Goal: Information Seeking & Learning: Learn about a topic

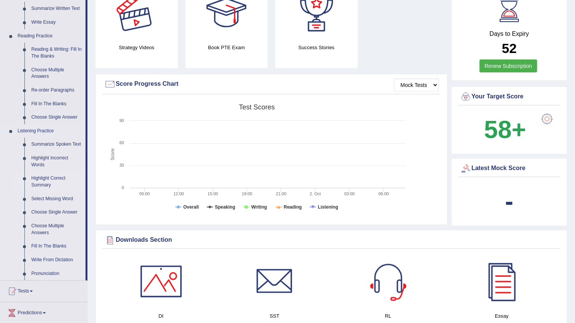
scroll to position [208, 0]
click at [47, 158] on link "Highlight Incorrect Words" at bounding box center [57, 162] width 58 height 20
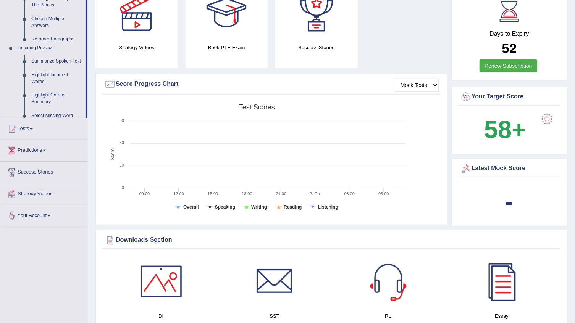
click at [47, 158] on ul "Home Practice Questions Speaking Practice Read Aloud Repeat Sentence Describe I…" at bounding box center [43, 28] width 87 height 397
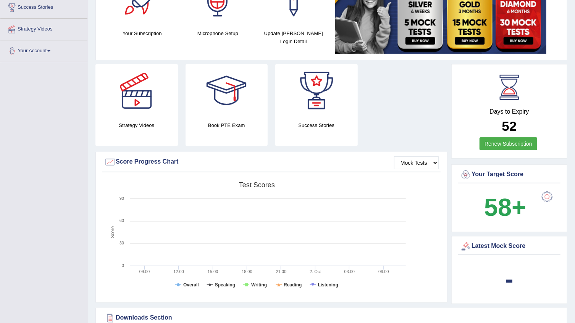
scroll to position [185, 0]
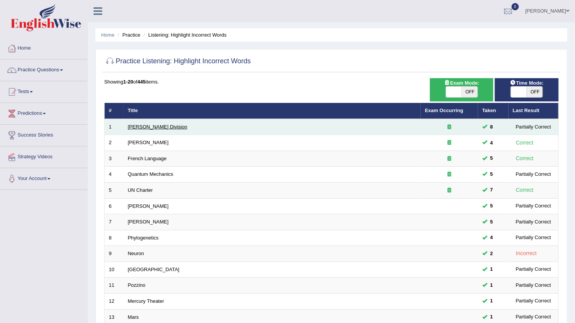
click at [145, 128] on link "[PERSON_NAME] Division" at bounding box center [158, 127] width 60 height 6
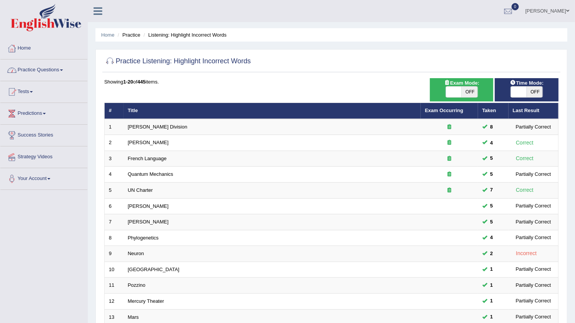
click at [52, 69] on link "Practice Questions" at bounding box center [43, 69] width 87 height 19
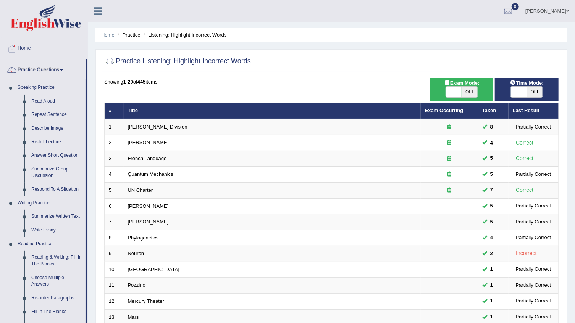
scroll to position [181, 0]
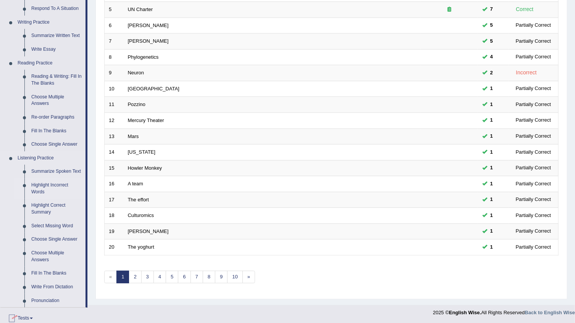
click at [56, 188] on link "Highlight Incorrect Words" at bounding box center [57, 189] width 58 height 20
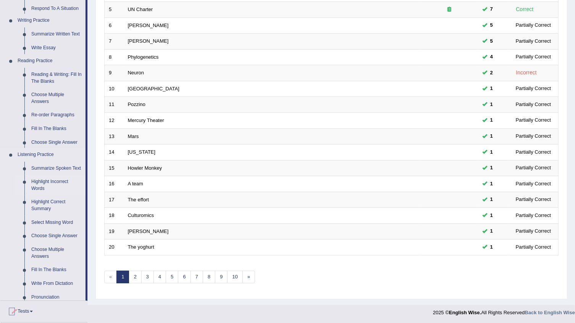
click at [56, 188] on ul "Home Practice Questions Speaking Practice Read Aloud Repeat Sentence Describe I…" at bounding box center [43, 133] width 87 height 553
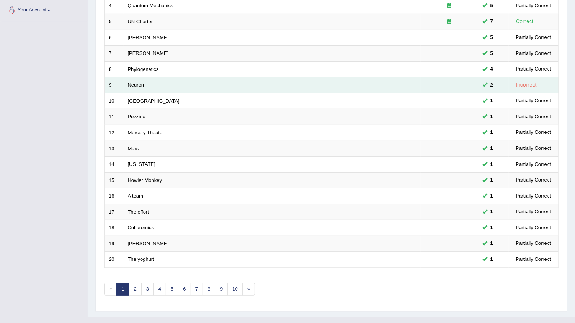
scroll to position [181, 0]
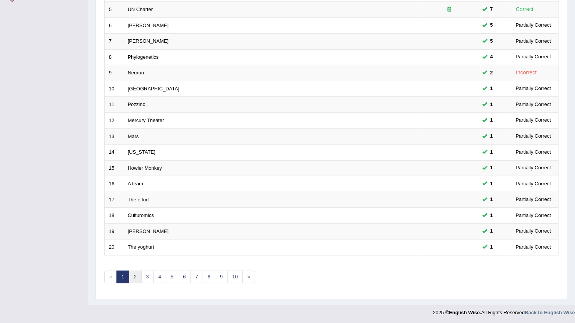
click at [133, 276] on link "2" at bounding box center [135, 277] width 13 height 13
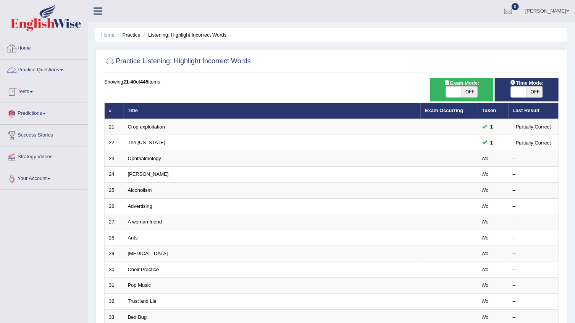
click at [54, 75] on link "Practice Questions" at bounding box center [43, 69] width 87 height 19
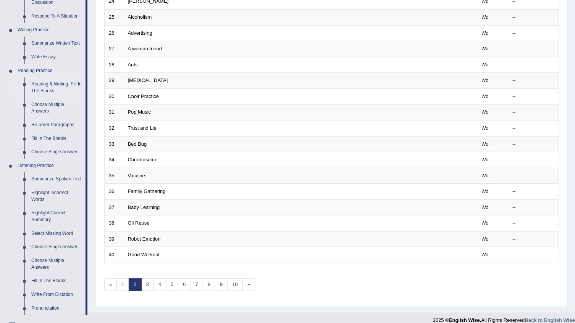
scroll to position [274, 0]
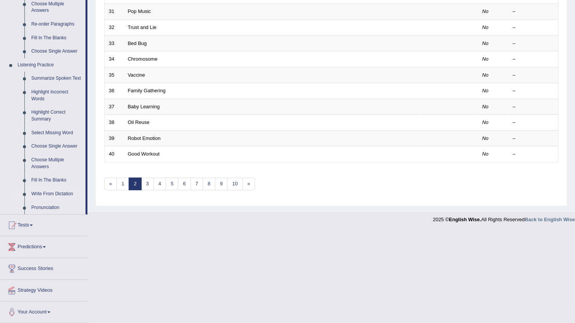
click at [47, 195] on link "Write From Dictation" at bounding box center [57, 194] width 58 height 14
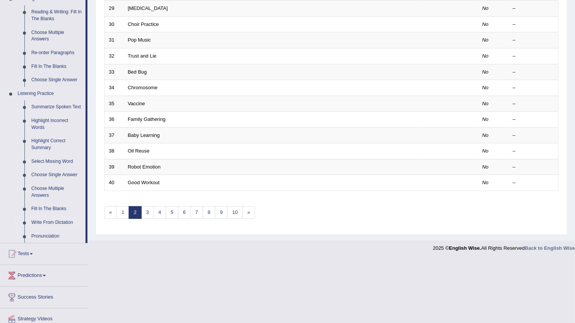
click at [47, 195] on ul "Summarize Spoken Text Highlight Incorrect Words Highlight Correct Summary Selec…" at bounding box center [49, 171] width 71 height 143
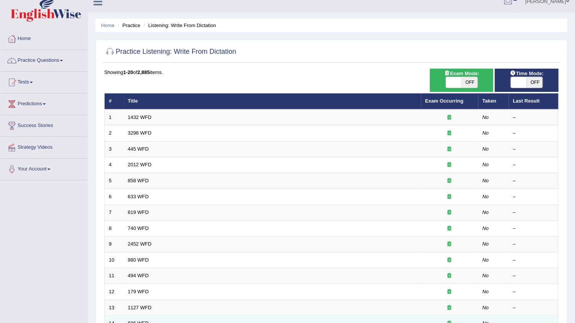
scroll to position [8, 0]
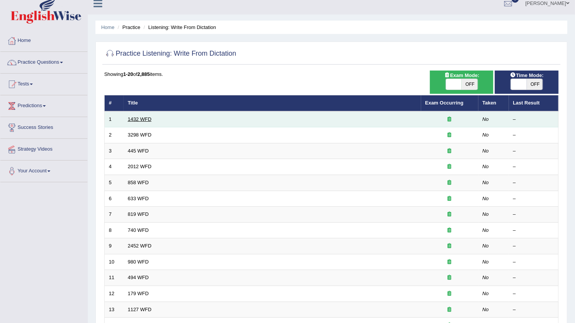
click at [139, 119] on link "1432 WFD" at bounding box center [140, 119] width 24 height 6
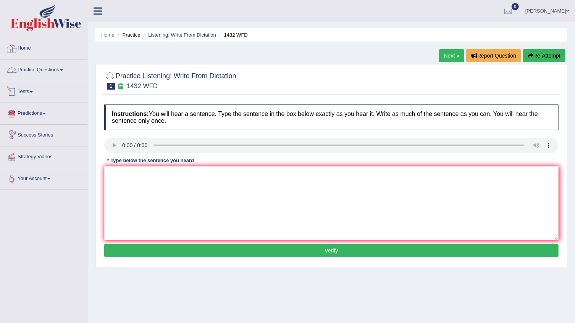
click at [28, 69] on link "Practice Questions" at bounding box center [43, 69] width 87 height 19
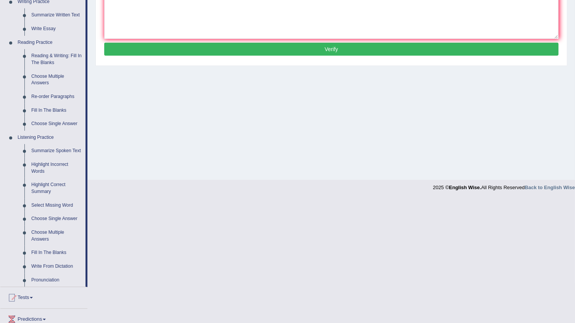
scroll to position [208, 0]
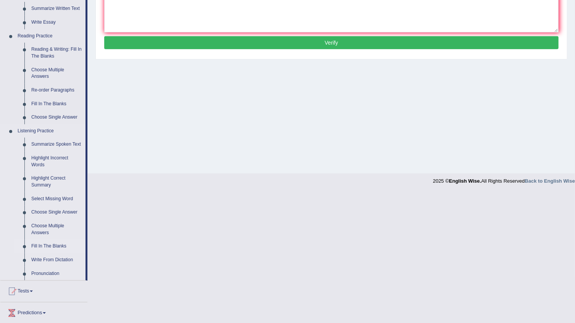
click at [50, 247] on link "Fill In The Blanks" at bounding box center [57, 247] width 58 height 14
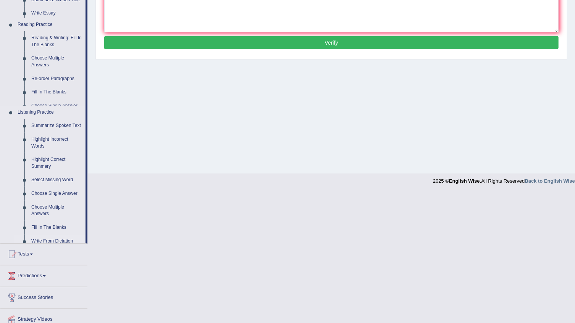
scroll to position [77, 0]
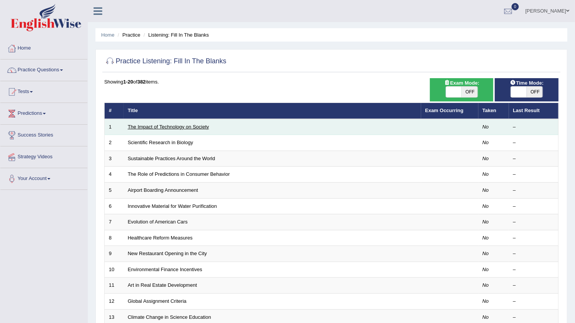
click at [134, 126] on link "The Impact of Technology on Society" at bounding box center [168, 127] width 81 height 6
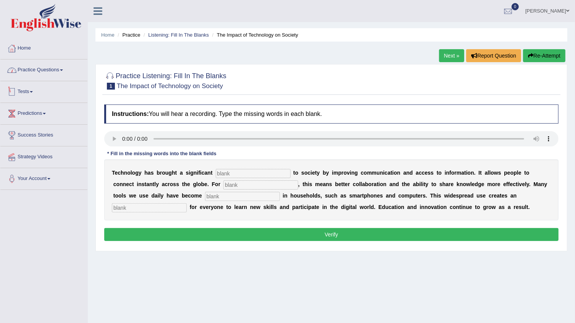
click at [39, 71] on link "Practice Questions" at bounding box center [43, 69] width 87 height 19
click at [39, 71] on link "Practice Questions" at bounding box center [42, 69] width 85 height 19
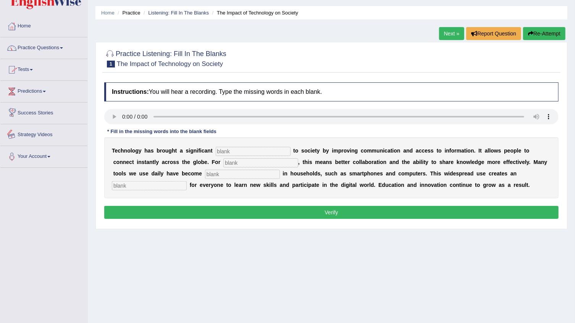
scroll to position [34, 0]
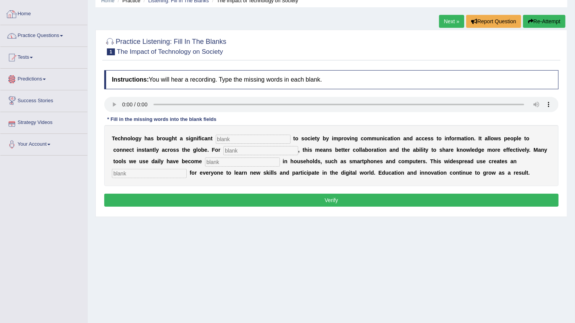
click at [30, 34] on link "Practice Questions" at bounding box center [43, 34] width 87 height 19
click at [44, 32] on link "Practice Questions" at bounding box center [43, 34] width 87 height 19
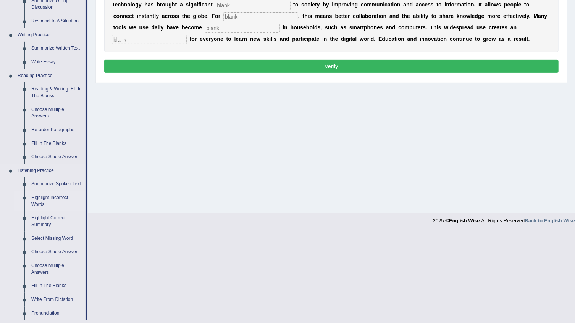
scroll to position [274, 0]
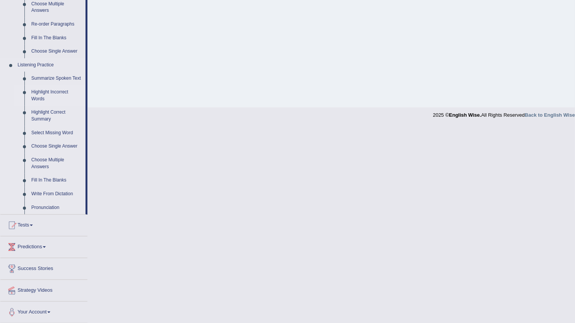
click at [50, 95] on link "Highlight Incorrect Words" at bounding box center [57, 96] width 58 height 20
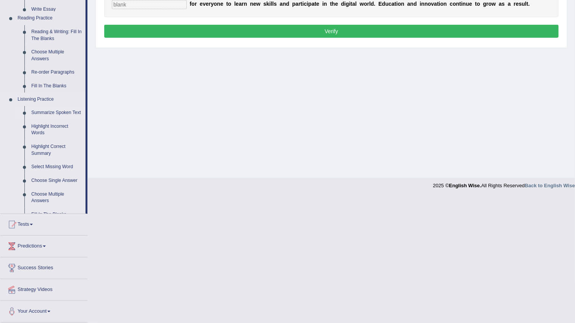
scroll to position [77, 0]
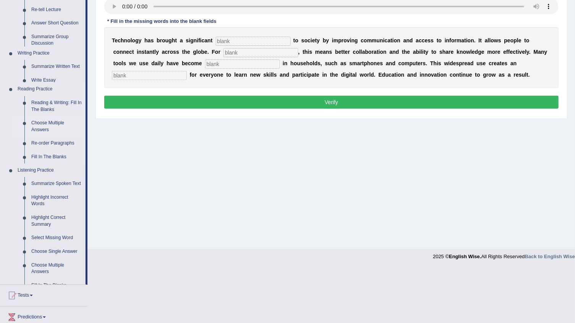
click at [50, 95] on ul "Speaking Practice Read Aloud Repeat Sentence Describe Image Re-tell Lecture Ans…" at bounding box center [42, 116] width 85 height 336
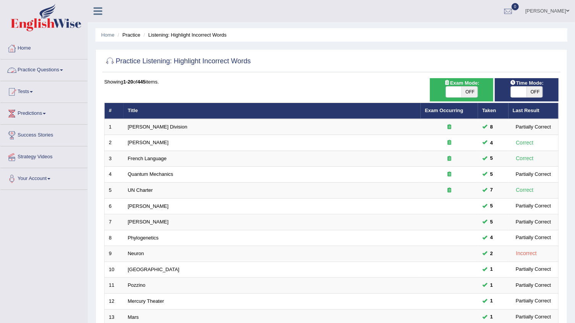
click at [38, 67] on link "Practice Questions" at bounding box center [43, 69] width 87 height 19
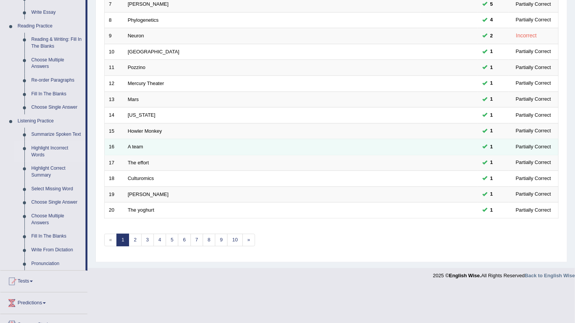
scroll to position [274, 0]
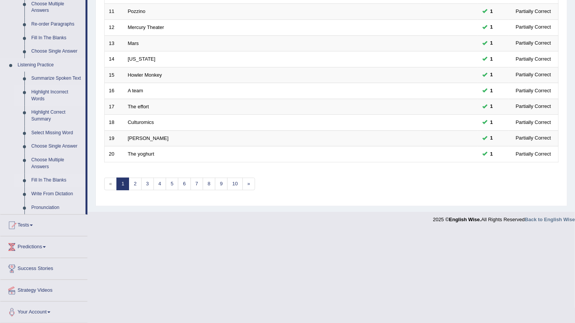
click at [53, 183] on link "Fill In The Blanks" at bounding box center [57, 181] width 58 height 14
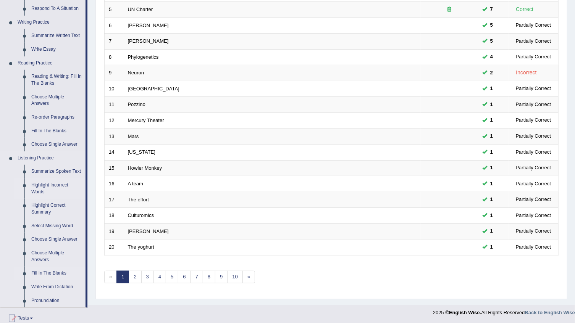
click at [53, 183] on ul "Home Practice Questions Speaking Practice Read Aloud Repeat Sentence Describe I…" at bounding box center [43, 137] width 87 height 560
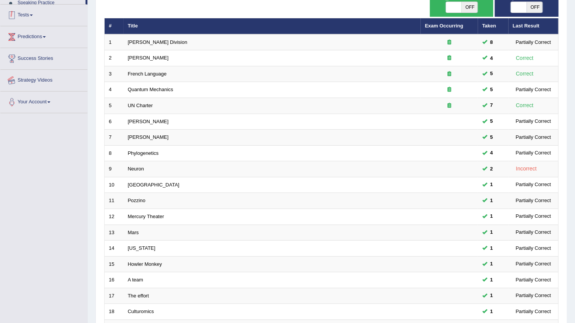
scroll to position [113, 0]
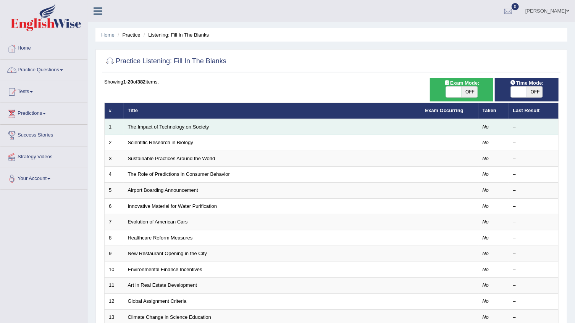
click at [198, 128] on link "The Impact of Technology on Society" at bounding box center [168, 127] width 81 height 6
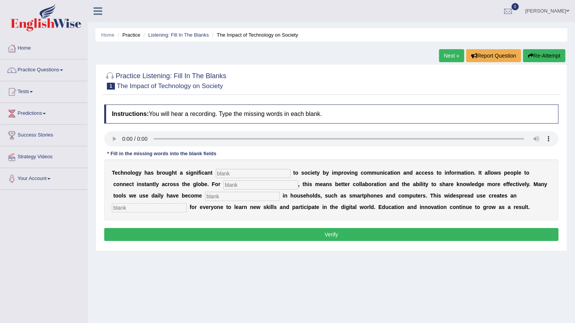
click at [219, 170] on input "text" at bounding box center [253, 173] width 75 height 9
type input "b"
type input "venifit"
click at [205, 191] on div "T e c h n o l o g y h a s b r o u g h t a s i g n i f i c a n t venifit t o s o…" at bounding box center [331, 190] width 454 height 61
click at [223, 187] on input "text" at bounding box center [260, 185] width 75 height 9
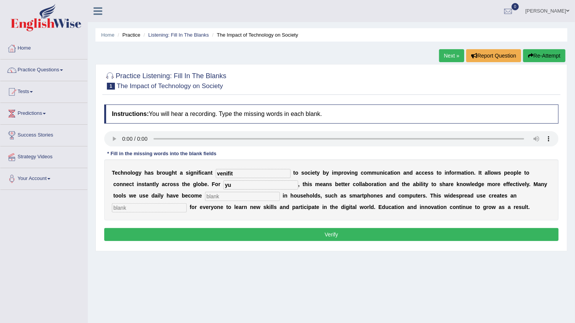
type input "y"
type input "human"
click at [205, 199] on input "text" at bounding box center [242, 196] width 75 height 9
click at [205, 194] on input "text" at bounding box center [242, 196] width 75 height 9
type input "cummon"
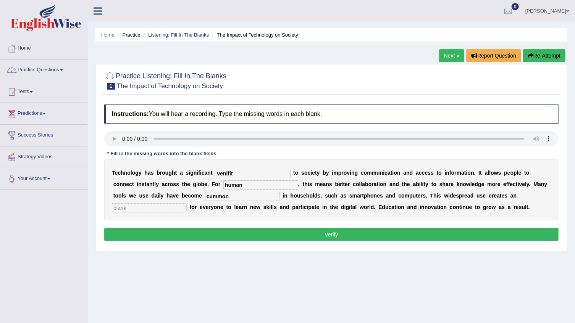
click at [187, 203] on input "text" at bounding box center [149, 207] width 75 height 9
type input "opurtiunity"
click at [216, 175] on input "venifit" at bounding box center [253, 173] width 75 height 9
click at [229, 173] on input "benifit" at bounding box center [253, 173] width 75 height 9
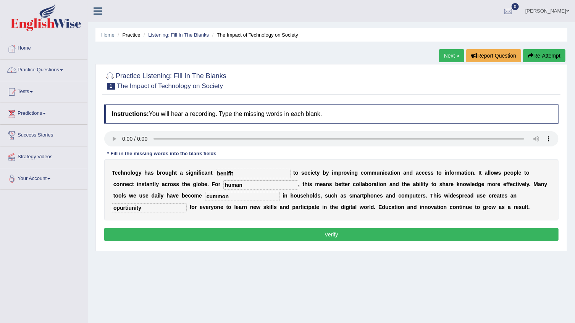
type input "benifit"
click at [323, 232] on button "Verify" at bounding box center [331, 234] width 454 height 13
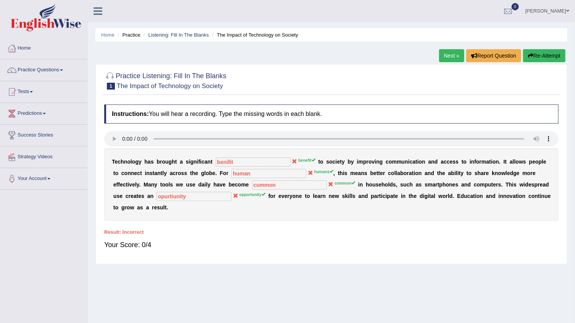
click at [539, 55] on button "Re-Attempt" at bounding box center [544, 55] width 42 height 13
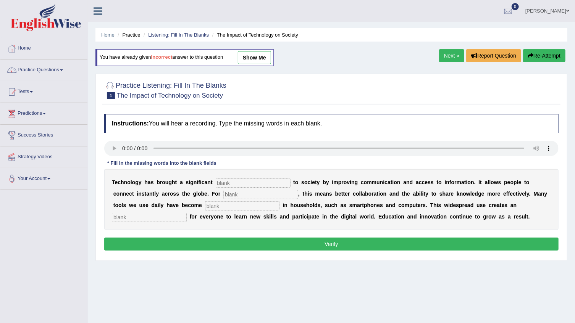
click at [254, 181] on input "text" at bounding box center [253, 183] width 75 height 9
click at [216, 181] on input "text" at bounding box center [253, 183] width 75 height 9
type input "benifit"
click at [223, 194] on input "text" at bounding box center [260, 194] width 75 height 9
click at [205, 205] on input "text" at bounding box center [242, 206] width 75 height 9
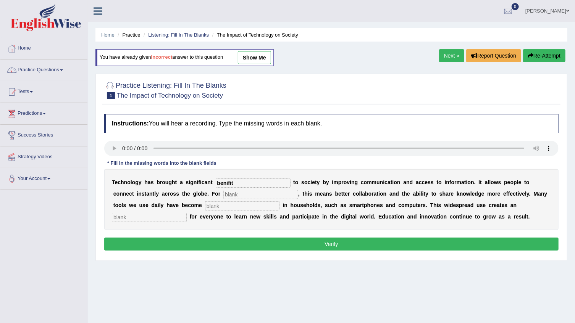
click at [223, 192] on input "text" at bounding box center [260, 194] width 75 height 9
click at [226, 183] on input "benifit" at bounding box center [253, 183] width 75 height 9
type input "benifits"
click at [223, 195] on input "text" at bounding box center [260, 194] width 75 height 9
click at [223, 196] on input "text" at bounding box center [260, 194] width 75 height 9
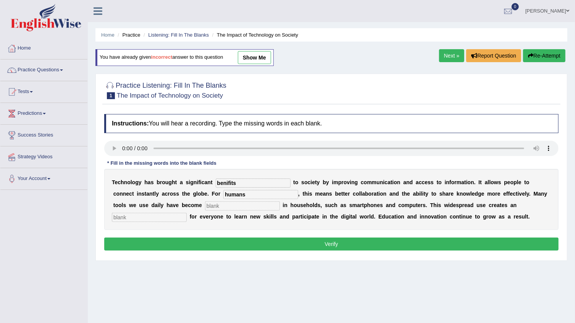
type input "humans"
click at [205, 204] on input "text" at bounding box center [242, 206] width 75 height 9
type input "common"
click at [187, 213] on input "text" at bounding box center [149, 217] width 75 height 9
drag, startPoint x: 435, startPoint y: 206, endPoint x: 441, endPoint y: 206, distance: 5.7
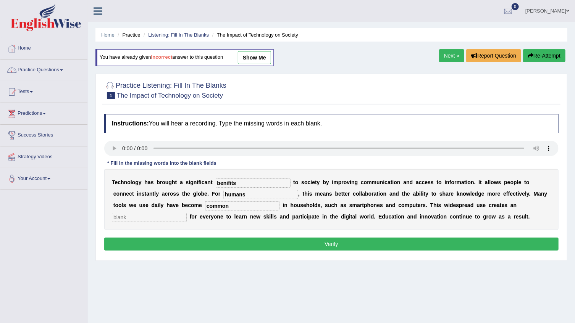
click at [187, 213] on input "text" at bounding box center [149, 217] width 75 height 9
type input "opportunity"
click at [258, 247] on button "Verify" at bounding box center [331, 244] width 454 height 13
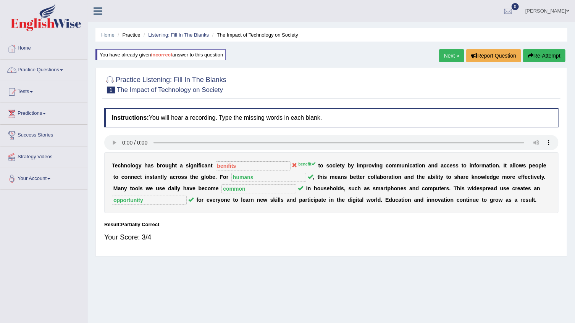
click at [446, 61] on link "Next »" at bounding box center [451, 55] width 25 height 13
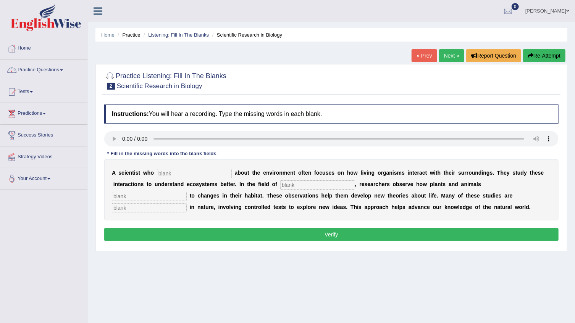
click at [169, 176] on input "text" at bounding box center [194, 173] width 75 height 9
type input "care"
click at [252, 190] on div "A s c i e n t i s t w h o care a b o u t t h e e n v i r o n m e n t o f t e n …" at bounding box center [331, 190] width 454 height 61
click at [280, 187] on input "text" at bounding box center [317, 185] width 75 height 9
type input "biology"
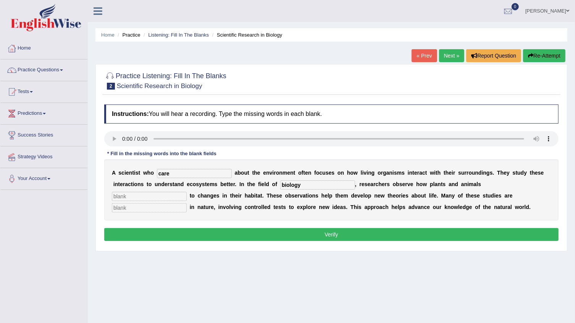
click at [187, 192] on input "text" at bounding box center [149, 196] width 75 height 9
click at [280, 185] on input "biology" at bounding box center [317, 185] width 75 height 9
click at [187, 192] on input "text" at bounding box center [149, 196] width 75 height 9
type input "respopns"
click at [187, 203] on input "text" at bounding box center [149, 207] width 75 height 9
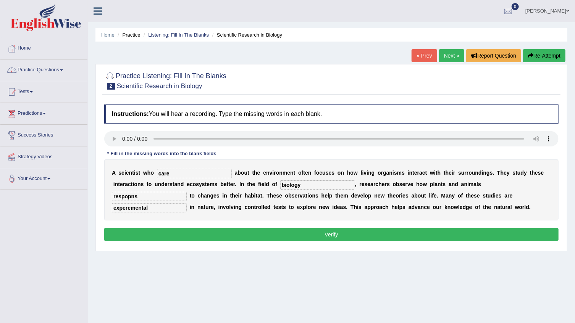
type input "experemental"
click at [187, 192] on input "respopns" at bounding box center [149, 196] width 75 height 9
click at [187, 192] on input "respons" at bounding box center [149, 196] width 75 height 9
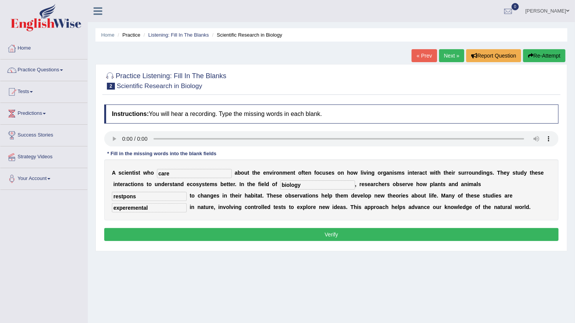
type input "restpons"
click at [426, 233] on button "Verify" at bounding box center [331, 234] width 454 height 13
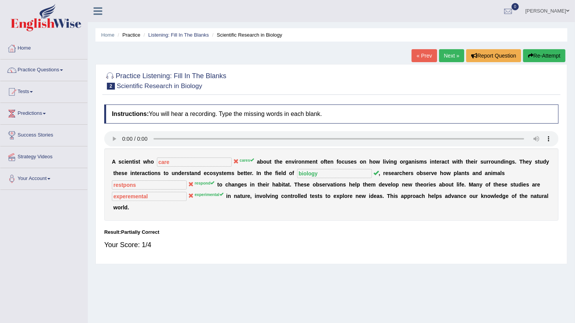
click at [452, 57] on link "Next »" at bounding box center [451, 55] width 25 height 13
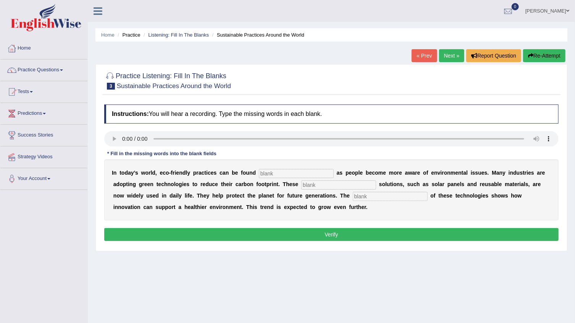
click at [259, 171] on input "text" at bounding box center [296, 173] width 75 height 9
type input "everyware"
click at [308, 183] on input "text" at bounding box center [338, 185] width 75 height 9
click at [311, 187] on input "text" at bounding box center [338, 185] width 75 height 9
type input "sustianable"
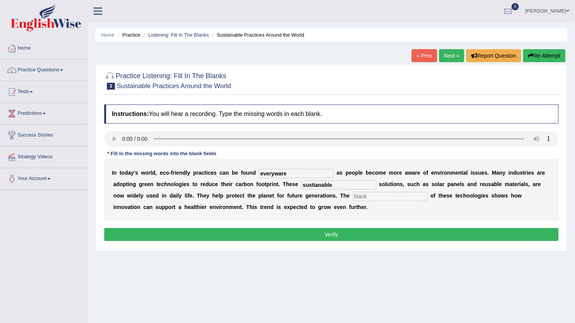
click at [353, 197] on input "text" at bounding box center [390, 196] width 75 height 9
type input "application"
click at [328, 237] on button "Verify" at bounding box center [331, 234] width 454 height 13
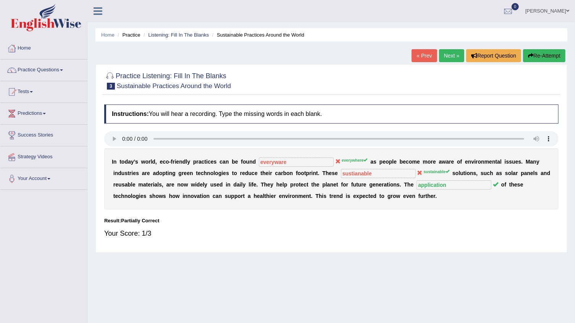
click at [454, 60] on link "Next »" at bounding box center [451, 55] width 25 height 13
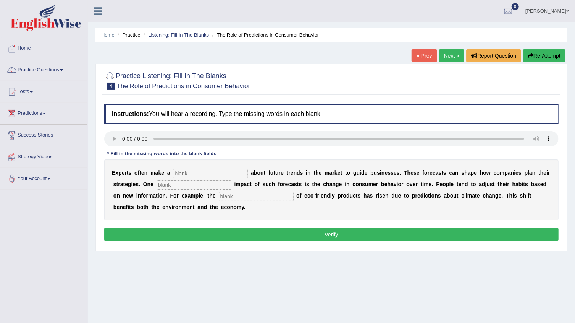
click at [187, 173] on input "text" at bounding box center [210, 173] width 75 height 9
click at [161, 187] on input "text" at bounding box center [194, 185] width 75 height 9
click at [177, 173] on input "pridiction" at bounding box center [210, 173] width 75 height 9
type input "prediction"
click at [157, 181] on input "text" at bounding box center [194, 185] width 75 height 9
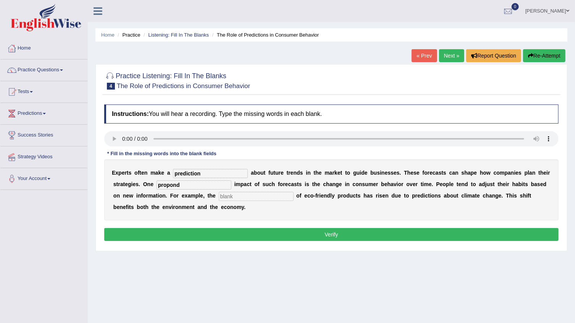
click at [219, 197] on input "text" at bounding box center [256, 196] width 75 height 9
click at [157, 184] on input "propond" at bounding box center [194, 185] width 75 height 9
drag, startPoint x: 140, startPoint y: 186, endPoint x: 165, endPoint y: 199, distance: 28.3
click at [157, 186] on input "propond" at bounding box center [194, 185] width 75 height 9
type input "propund"
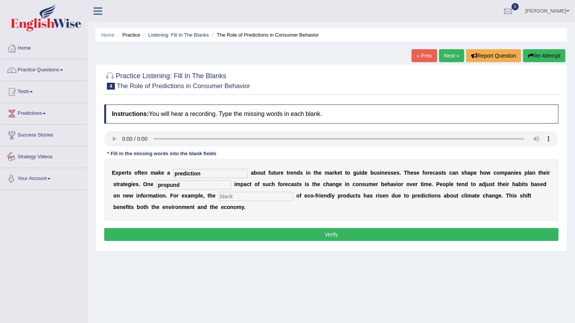
click at [219, 195] on input "text" at bounding box center [256, 196] width 75 height 9
click at [219, 196] on input "cunsaction" at bounding box center [256, 196] width 75 height 9
type input "consaction"
click at [194, 237] on button "Verify" at bounding box center [331, 234] width 454 height 13
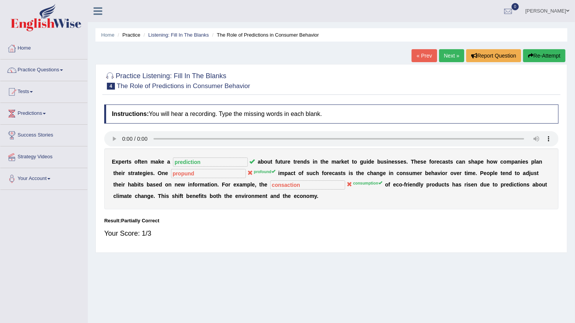
click at [443, 54] on link "Next »" at bounding box center [451, 55] width 25 height 13
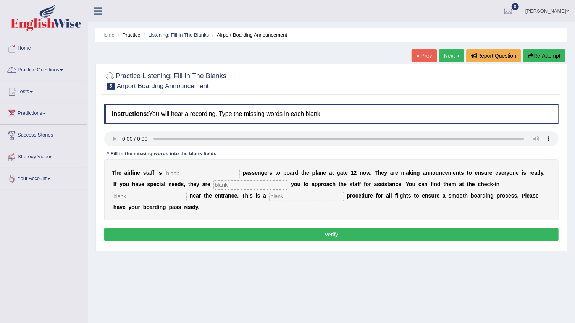
click at [182, 173] on input "text" at bounding box center [202, 173] width 75 height 9
type input "staff"
click at [217, 191] on div "T h e a i r l i n e s t a f f i s staff p a s s e n g e r s t o b o a r d t h e…" at bounding box center [331, 190] width 454 height 61
type input "incr"
click at [187, 192] on input "text" at bounding box center [149, 196] width 75 height 9
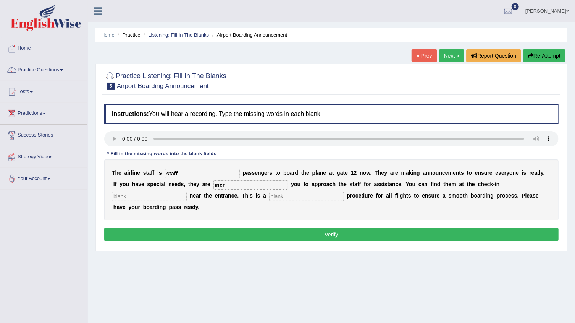
click at [213, 186] on input "incr" at bounding box center [250, 185] width 75 height 9
click at [227, 131] on audio at bounding box center [331, 138] width 454 height 15
click at [213, 186] on input "incr" at bounding box center [250, 185] width 75 height 9
type input "i"
click at [213, 185] on input "recauring" at bounding box center [250, 185] width 75 height 9
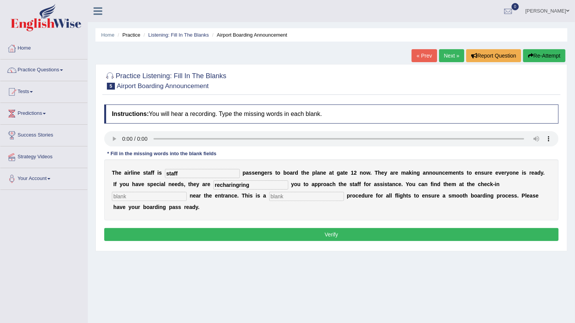
click at [215, 184] on input "recharingring" at bounding box center [250, 185] width 75 height 9
type input "requering"
click at [187, 192] on input "text" at bounding box center [149, 196] width 75 height 9
type input "desh"
click at [269, 194] on input "text" at bounding box center [306, 196] width 75 height 9
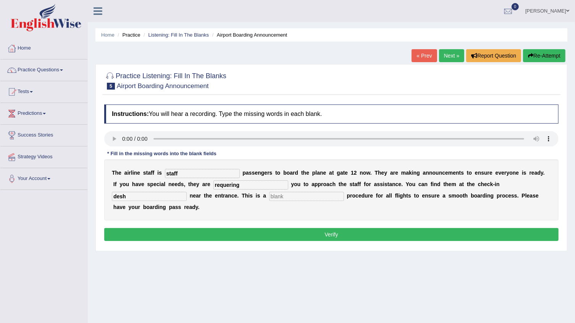
click at [269, 194] on input "text" at bounding box center [306, 196] width 75 height 9
type input "regular"
click at [244, 228] on button "Verify" at bounding box center [331, 234] width 454 height 13
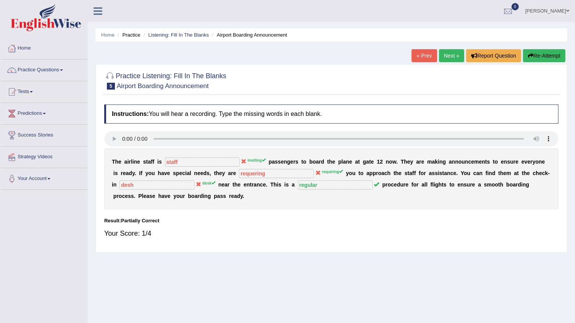
click at [452, 59] on link "Next »" at bounding box center [451, 55] width 25 height 13
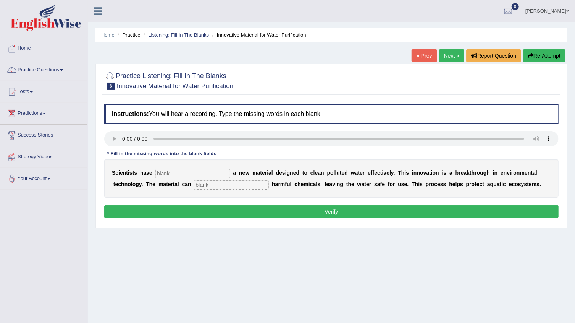
click at [164, 176] on input "text" at bounding box center [192, 173] width 75 height 9
type input "made"
click at [194, 186] on input "text" at bounding box center [231, 185] width 75 height 9
type input "absurb"
click at [241, 213] on button "Verify" at bounding box center [331, 211] width 454 height 13
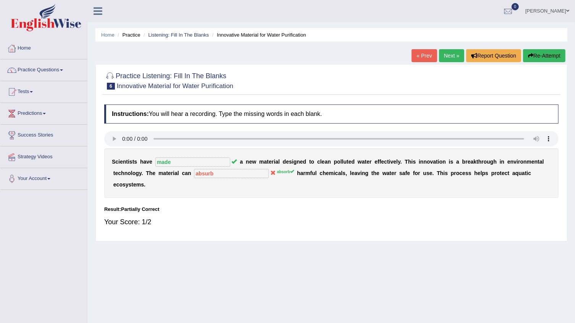
click at [459, 53] on link "Next »" at bounding box center [451, 55] width 25 height 13
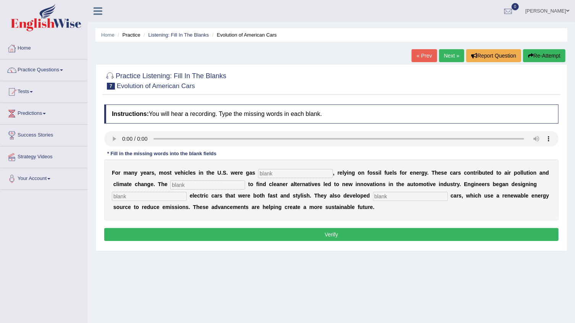
click at [283, 176] on input "text" at bounding box center [295, 173] width 75 height 9
click at [296, 175] on input "text" at bounding box center [295, 173] width 75 height 9
click at [181, 182] on input "text" at bounding box center [207, 185] width 75 height 9
click at [263, 174] on input "powwerd" at bounding box center [295, 173] width 75 height 9
type input "powerd"
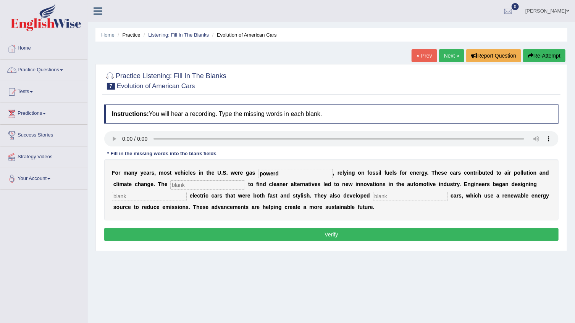
click at [175, 182] on input "text" at bounding box center [207, 185] width 75 height 9
type input "o"
click at [136, 196] on input "text" at bounding box center [149, 196] width 75 height 9
click at [170, 186] on input "urjency" at bounding box center [207, 185] width 75 height 9
type input "orgency"
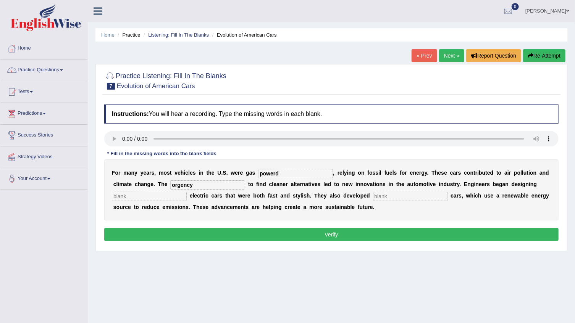
click at [131, 196] on input "text" at bounding box center [149, 196] width 75 height 9
click at [131, 195] on input "text" at bounding box center [149, 196] width 75 height 9
click at [117, 199] on input "text" at bounding box center [149, 196] width 75 height 9
type input "threee"
click at [378, 193] on input "text" at bounding box center [410, 196] width 75 height 9
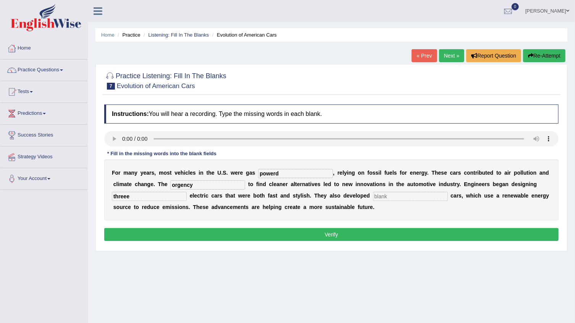
click at [373, 194] on input "text" at bounding box center [410, 196] width 75 height 9
type input "hydrogen"
click at [383, 235] on button "Verify" at bounding box center [331, 234] width 454 height 13
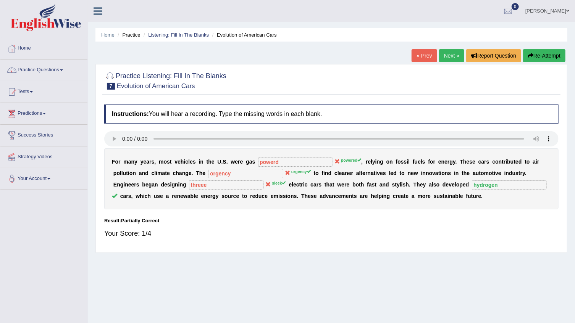
click at [443, 60] on link "Next »" at bounding box center [451, 55] width 25 height 13
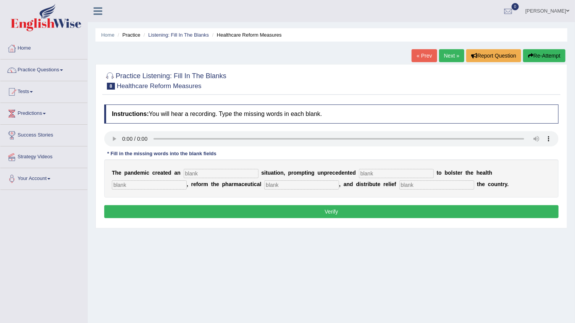
click at [193, 169] on input "text" at bounding box center [221, 173] width 75 height 9
click at [376, 176] on input "text" at bounding box center [396, 173] width 75 height 9
click at [184, 174] on input "ergent" at bounding box center [221, 173] width 75 height 9
type input "urgent"
click at [359, 173] on input "text" at bounding box center [396, 173] width 75 height 9
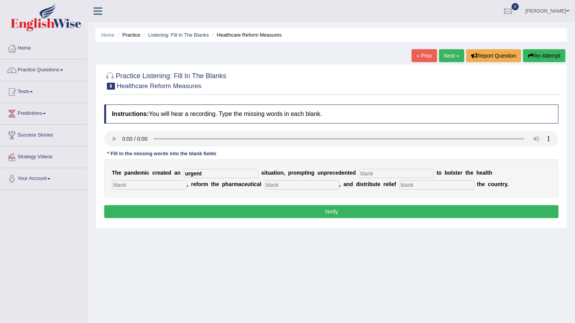
click at [371, 176] on input "text" at bounding box center [396, 173] width 75 height 9
click at [373, 175] on input "present" at bounding box center [396, 173] width 75 height 9
type input "p"
click at [359, 173] on input "contribision" at bounding box center [396, 173] width 75 height 9
click at [359, 174] on input "contribision" at bounding box center [396, 173] width 75 height 9
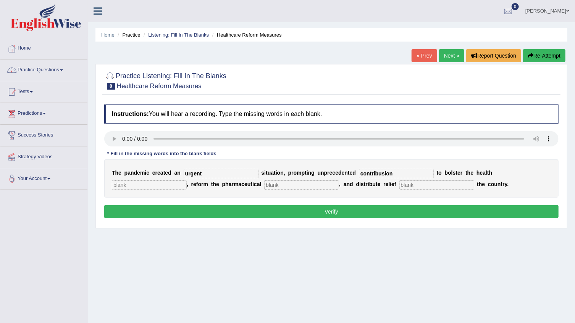
type input "contribusion"
click at [187, 181] on input "text" at bounding box center [149, 185] width 75 height 9
click at [187, 181] on input "reporm" at bounding box center [149, 185] width 75 height 9
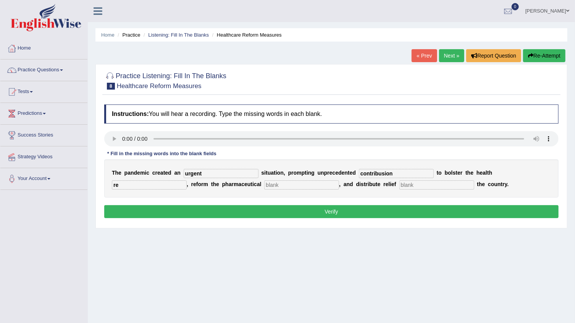
type input "r"
type input "system"
click at [264, 184] on input "text" at bounding box center [301, 185] width 75 height 9
click at [399, 186] on input "text" at bounding box center [436, 185] width 75 height 9
type input "througt"
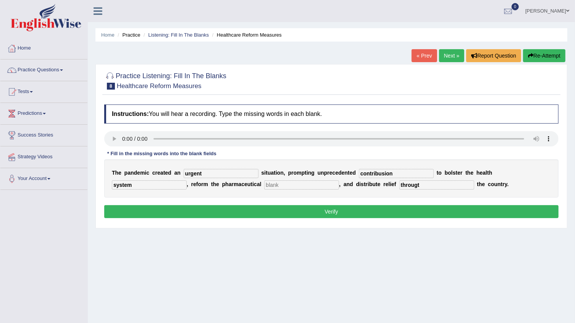
click at [264, 186] on input "text" at bounding box center [301, 185] width 75 height 9
click at [264, 188] on input "text" at bounding box center [301, 185] width 75 height 9
type input "c"
type input "sector"
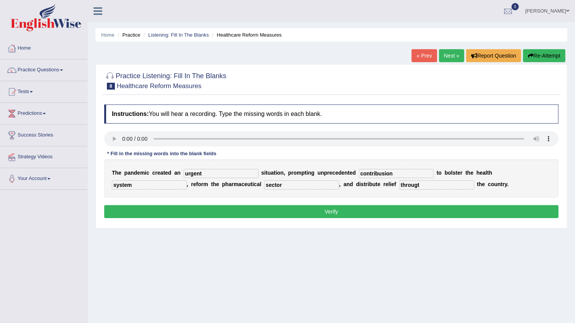
click at [211, 220] on div "Instructions: You will hear a recording. Type the missing words in each blank. …" at bounding box center [331, 163] width 458 height 124
click at [212, 218] on button "Verify" at bounding box center [331, 211] width 454 height 13
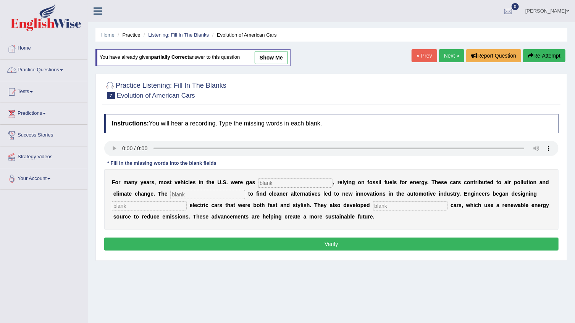
click at [551, 6] on link "[PERSON_NAME]" at bounding box center [547, 10] width 55 height 20
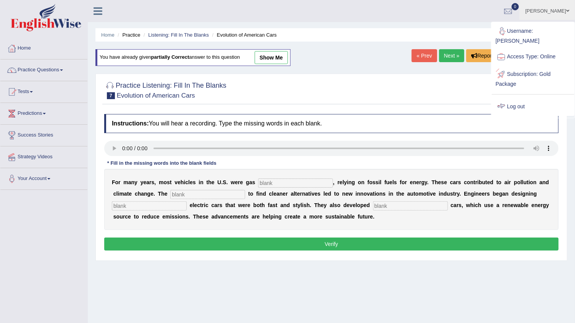
click at [519, 98] on link "Log out" at bounding box center [533, 107] width 82 height 18
